Goal: Understand process/instructions

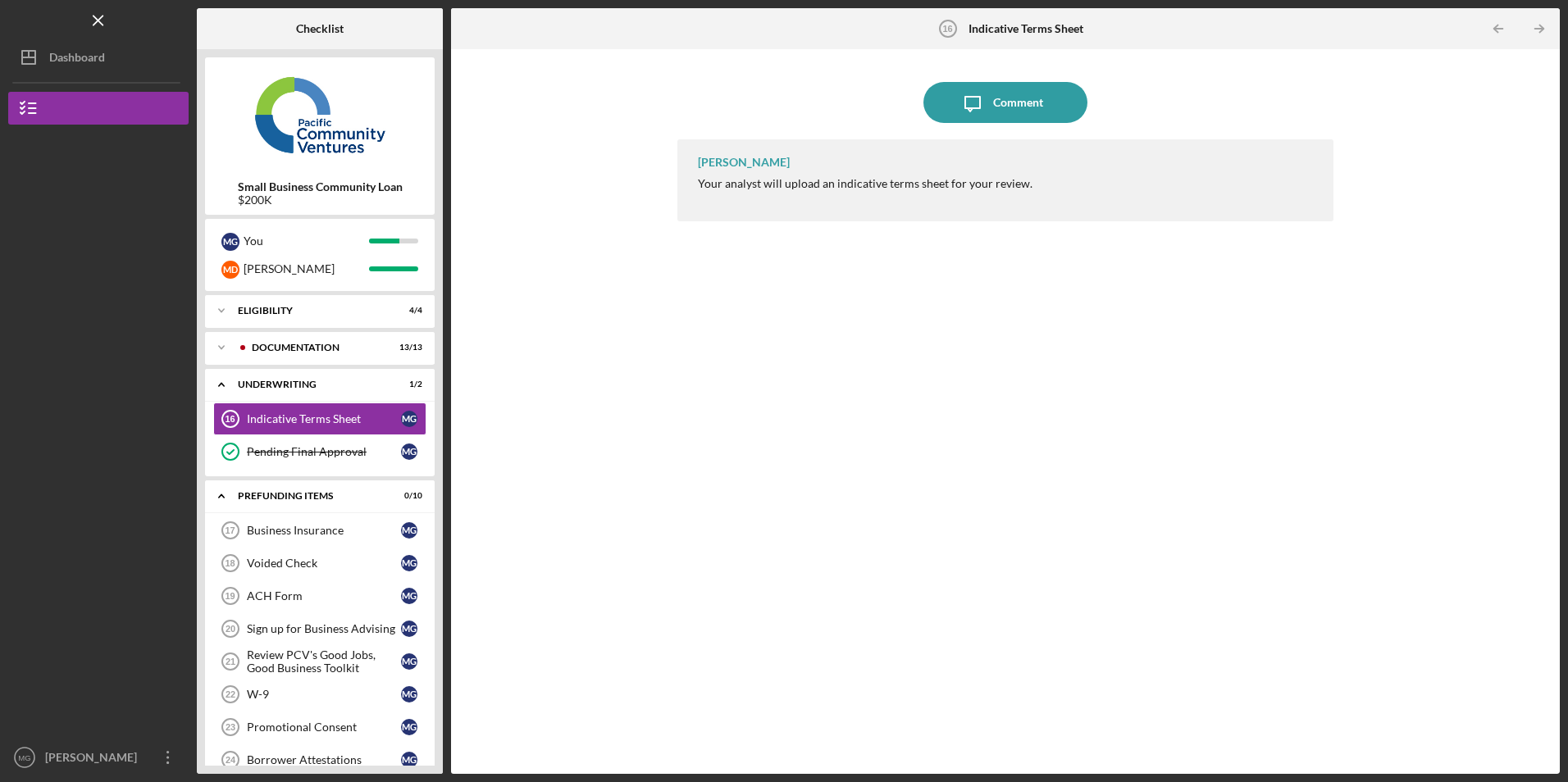
scroll to position [93, 0]
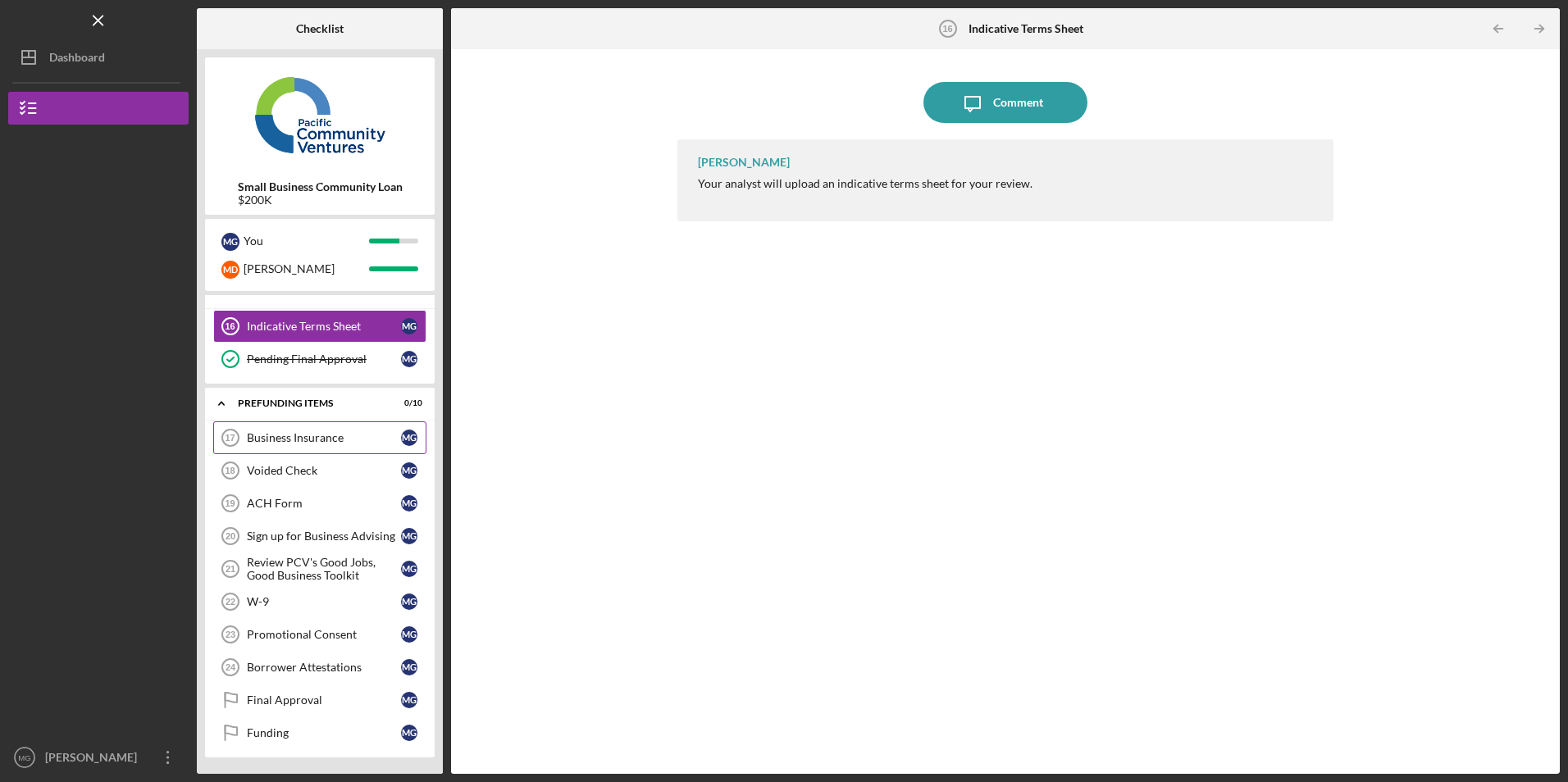
click at [309, 437] on div "Business Insurance" at bounding box center [324, 437] width 154 height 13
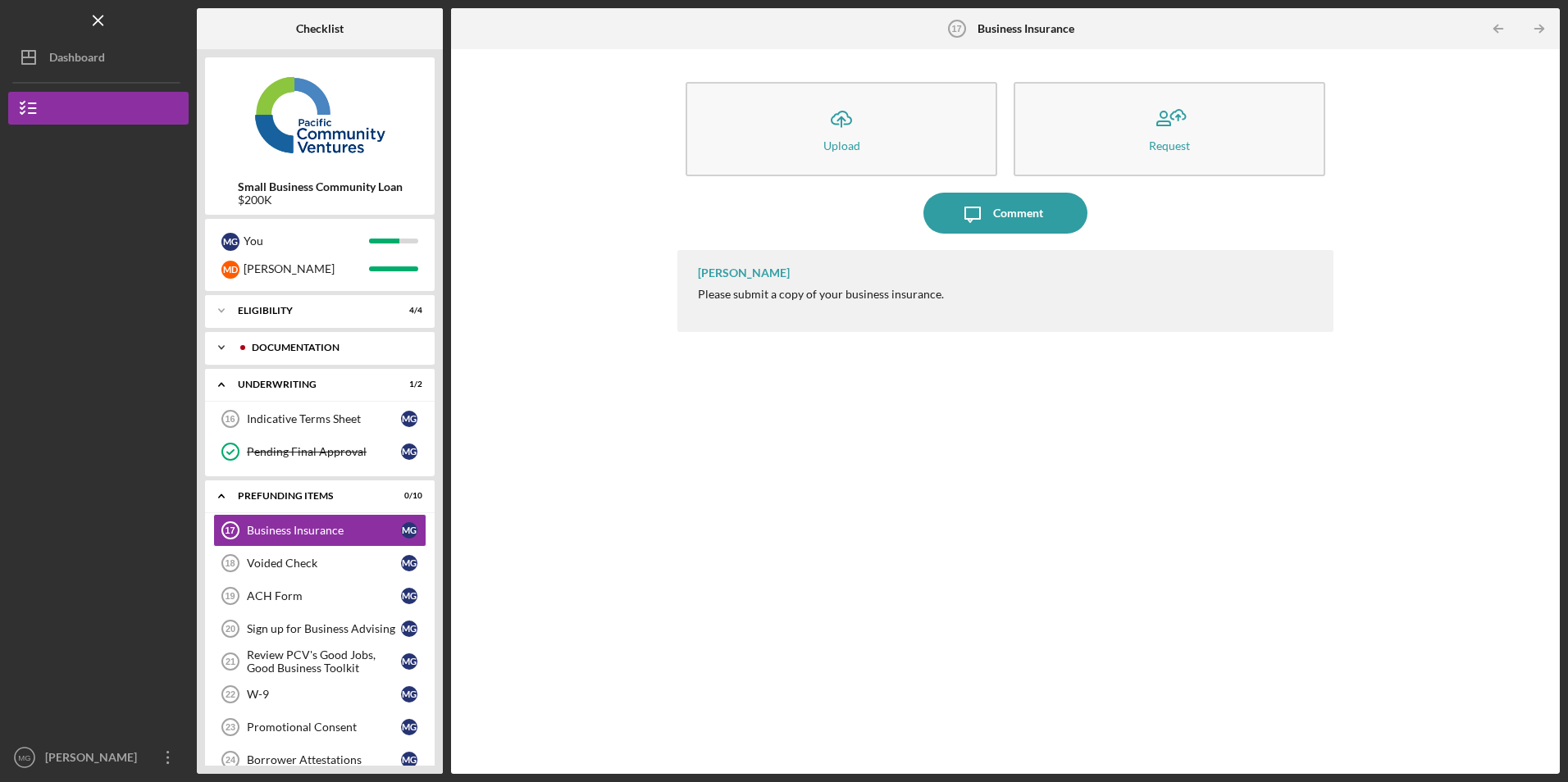
click at [294, 350] on div "Documentation" at bounding box center [333, 348] width 162 height 10
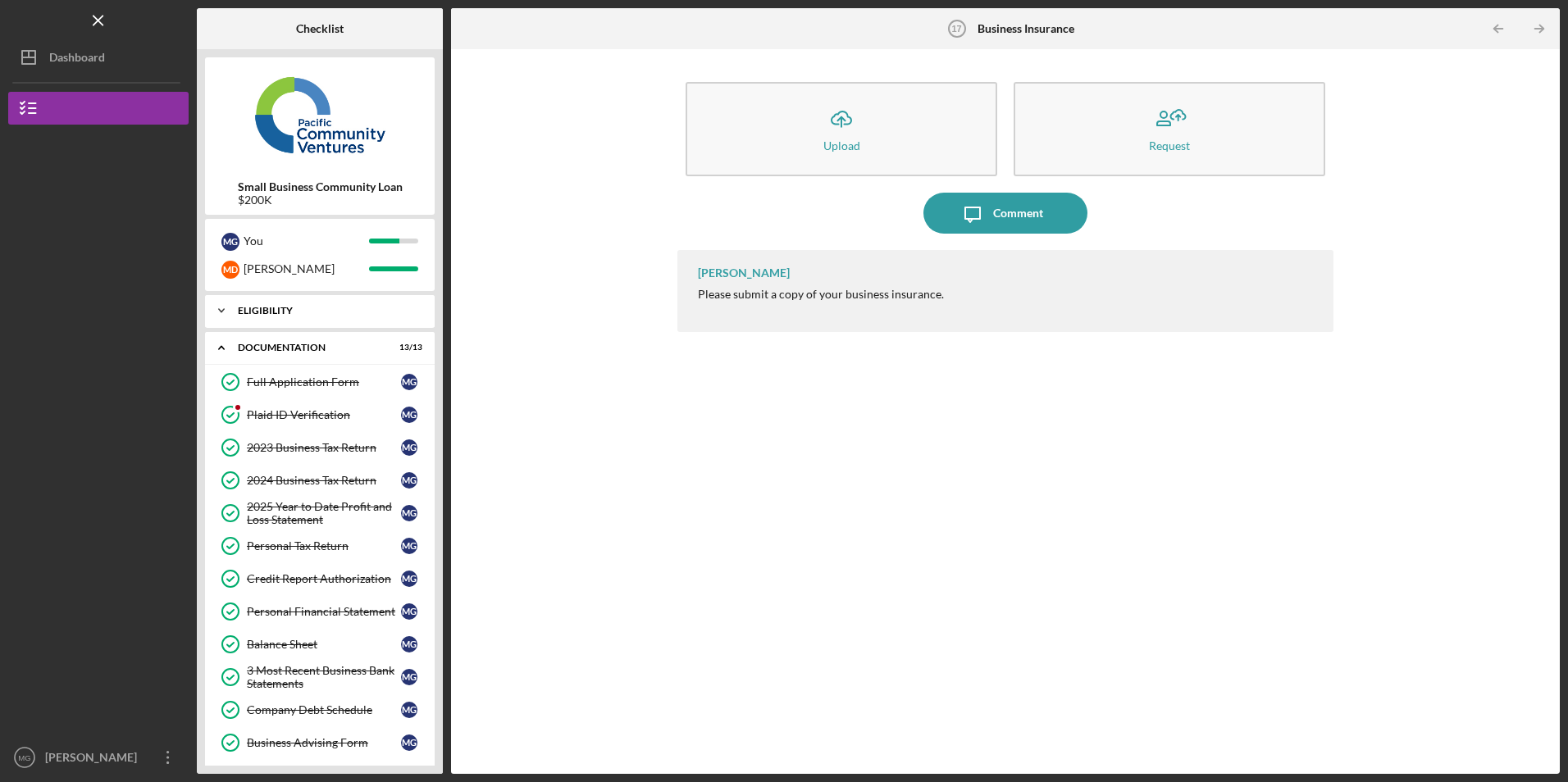
click at [278, 322] on div "Icon/Expander Eligibility 4 / 4" at bounding box center [320, 310] width 230 height 33
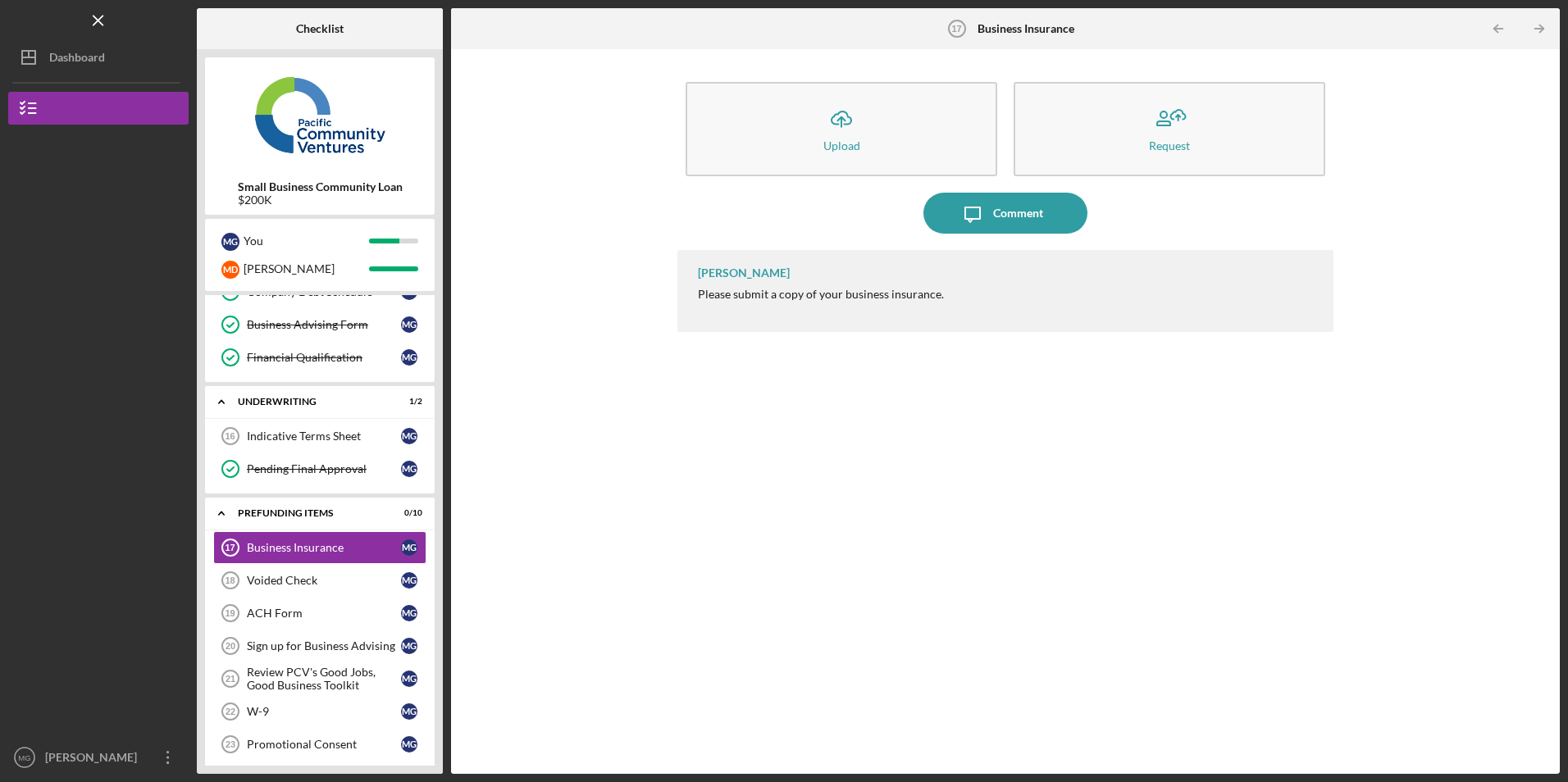
scroll to position [586, 0]
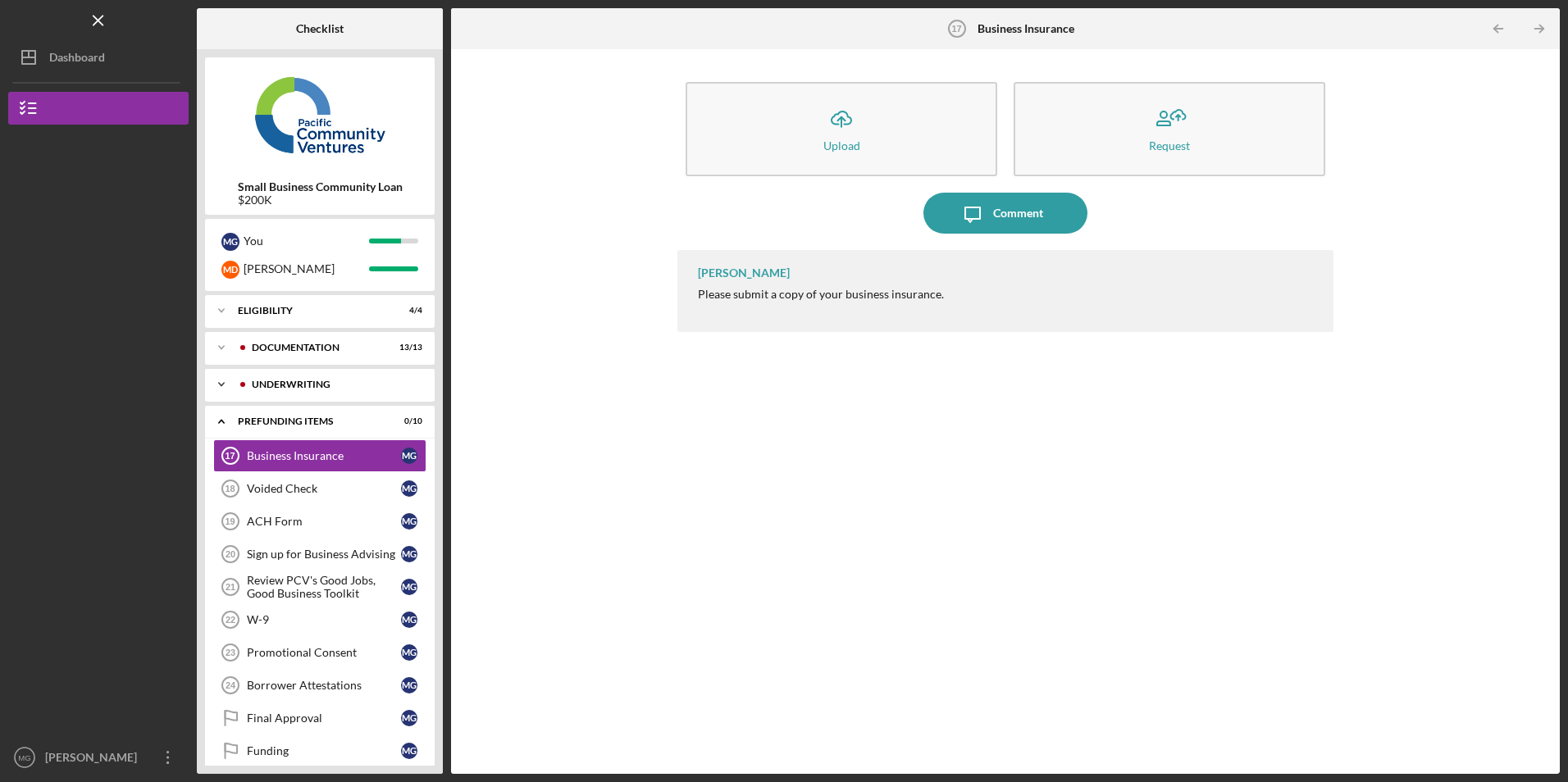
click at [230, 385] on icon "Icon/Expander" at bounding box center [221, 384] width 33 height 33
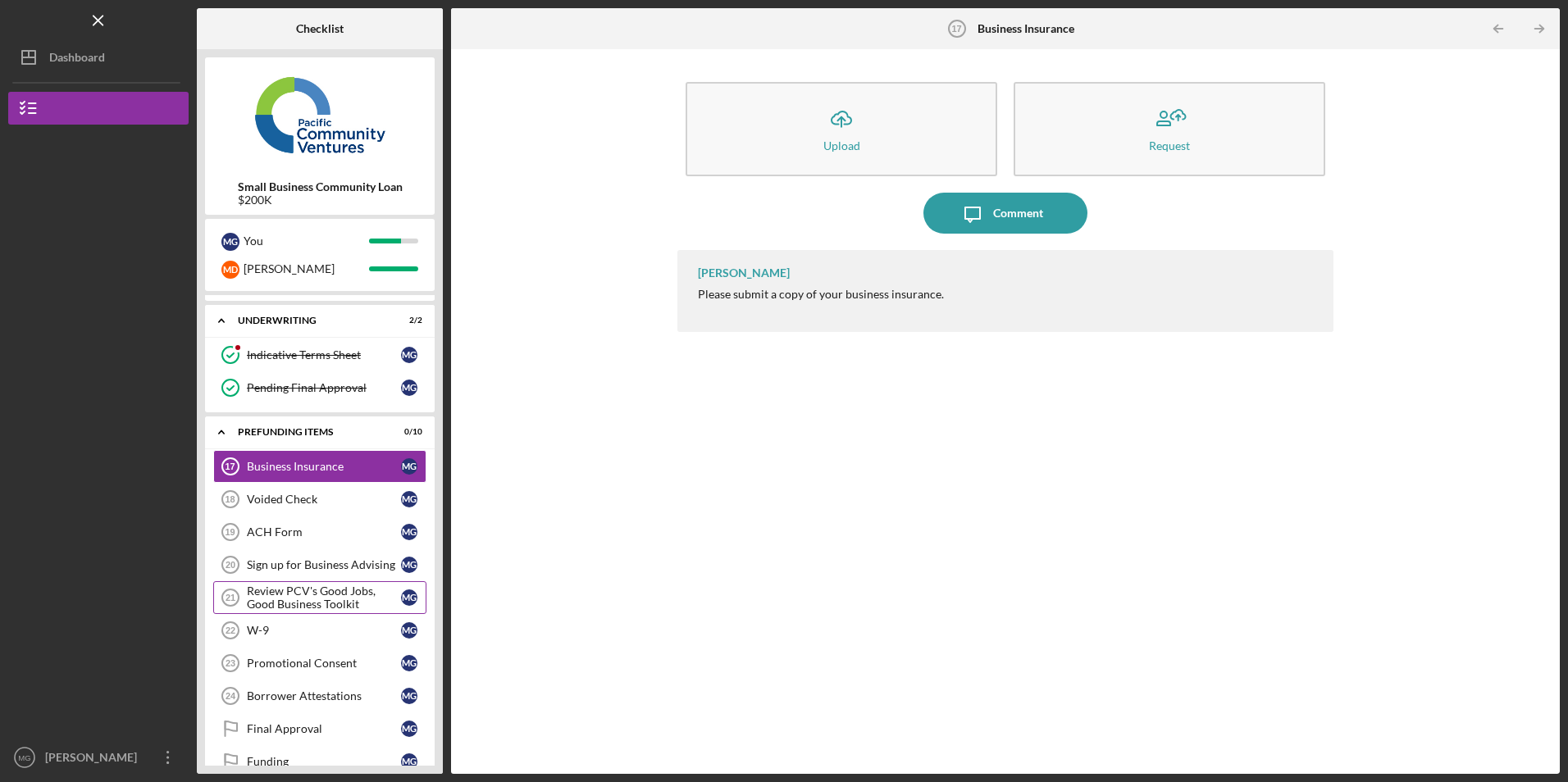
scroll to position [93, 0]
